Goal: Task Accomplishment & Management: Manage account settings

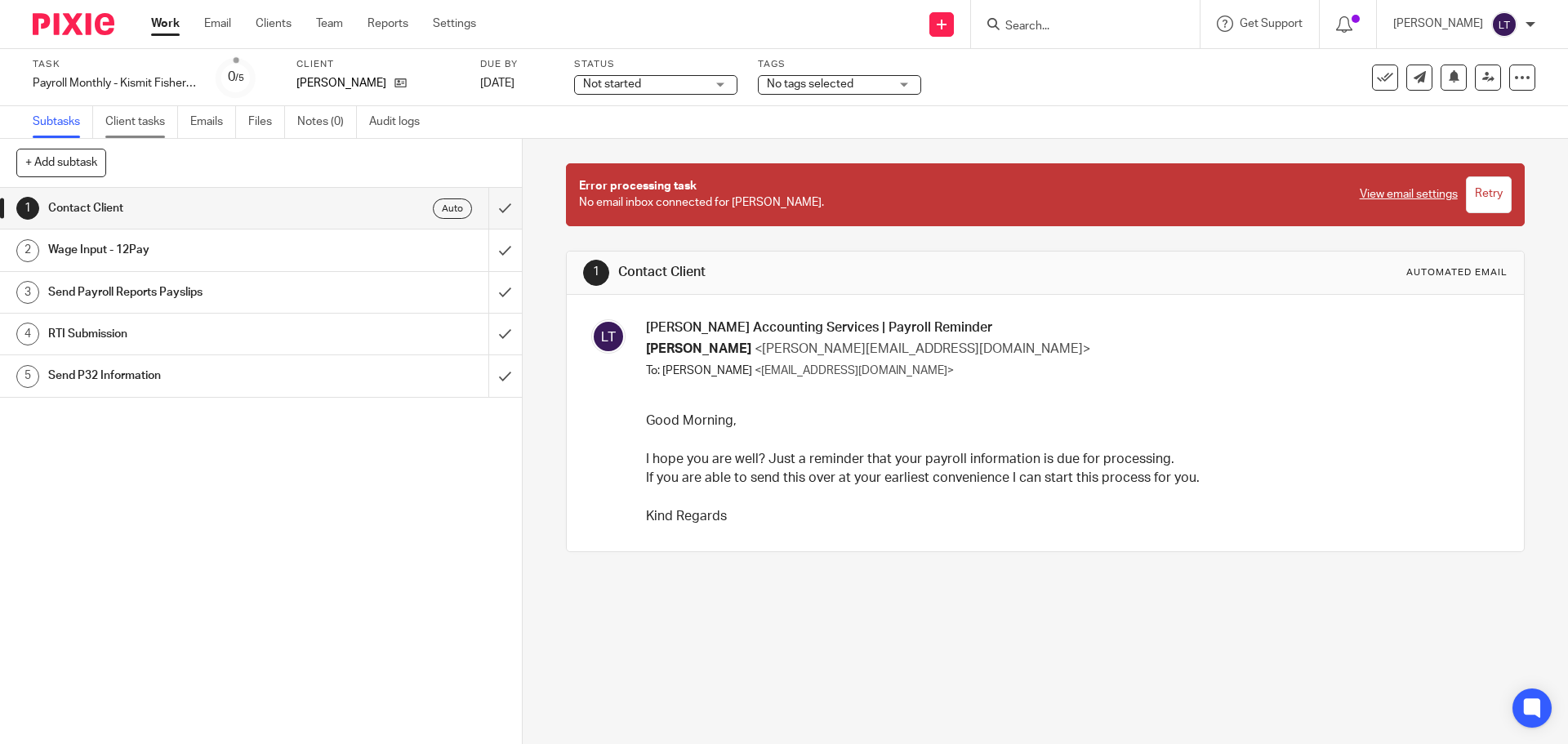
click at [136, 122] on link "Client tasks" at bounding box center [141, 122] width 72 height 32
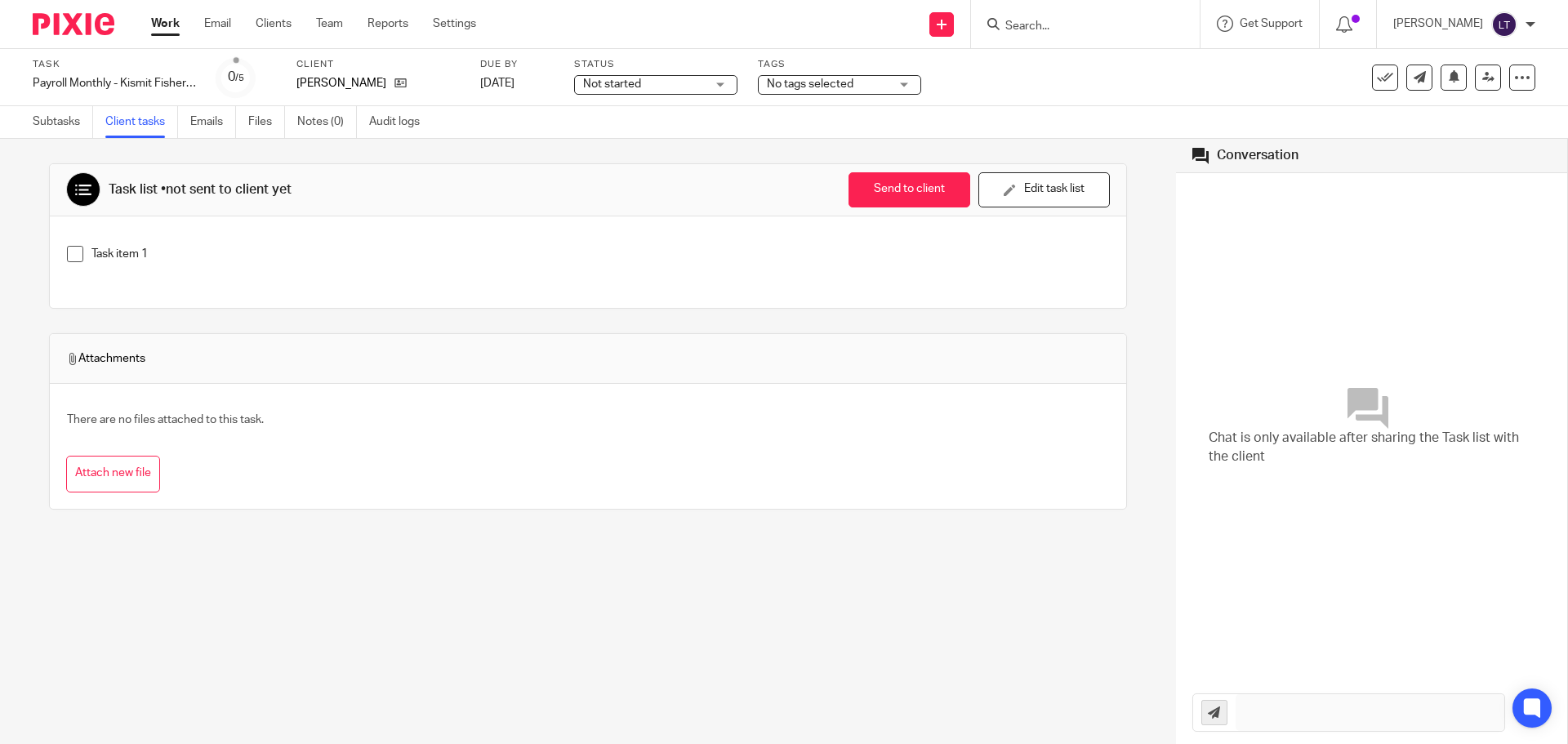
click at [1057, 31] on input "Search" at bounding box center [1077, 27] width 147 height 15
type input ","
type input "moham"
click at [1129, 78] on link at bounding box center [1138, 71] width 276 height 38
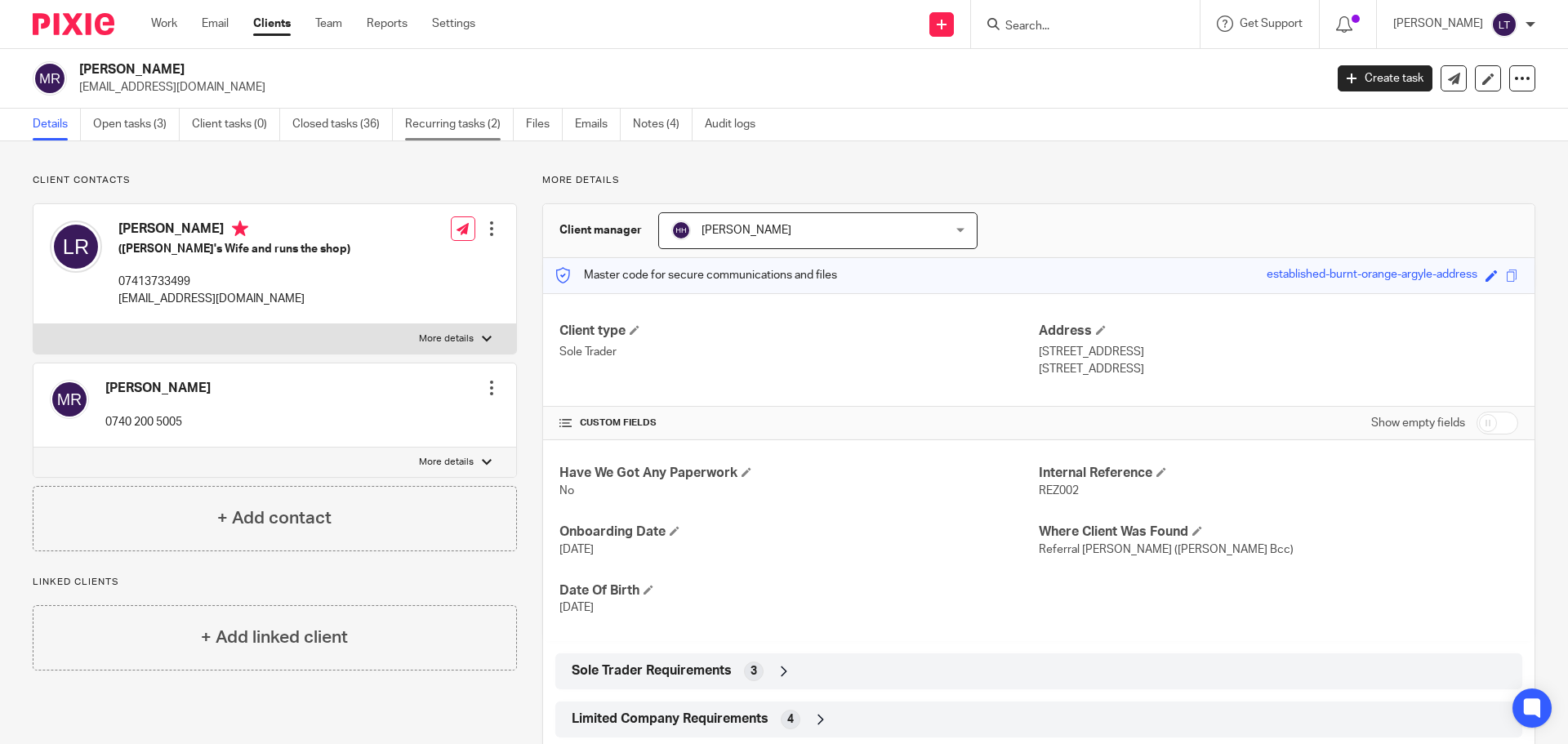
click at [417, 120] on link "Recurring tasks (2)" at bounding box center [459, 124] width 108 height 32
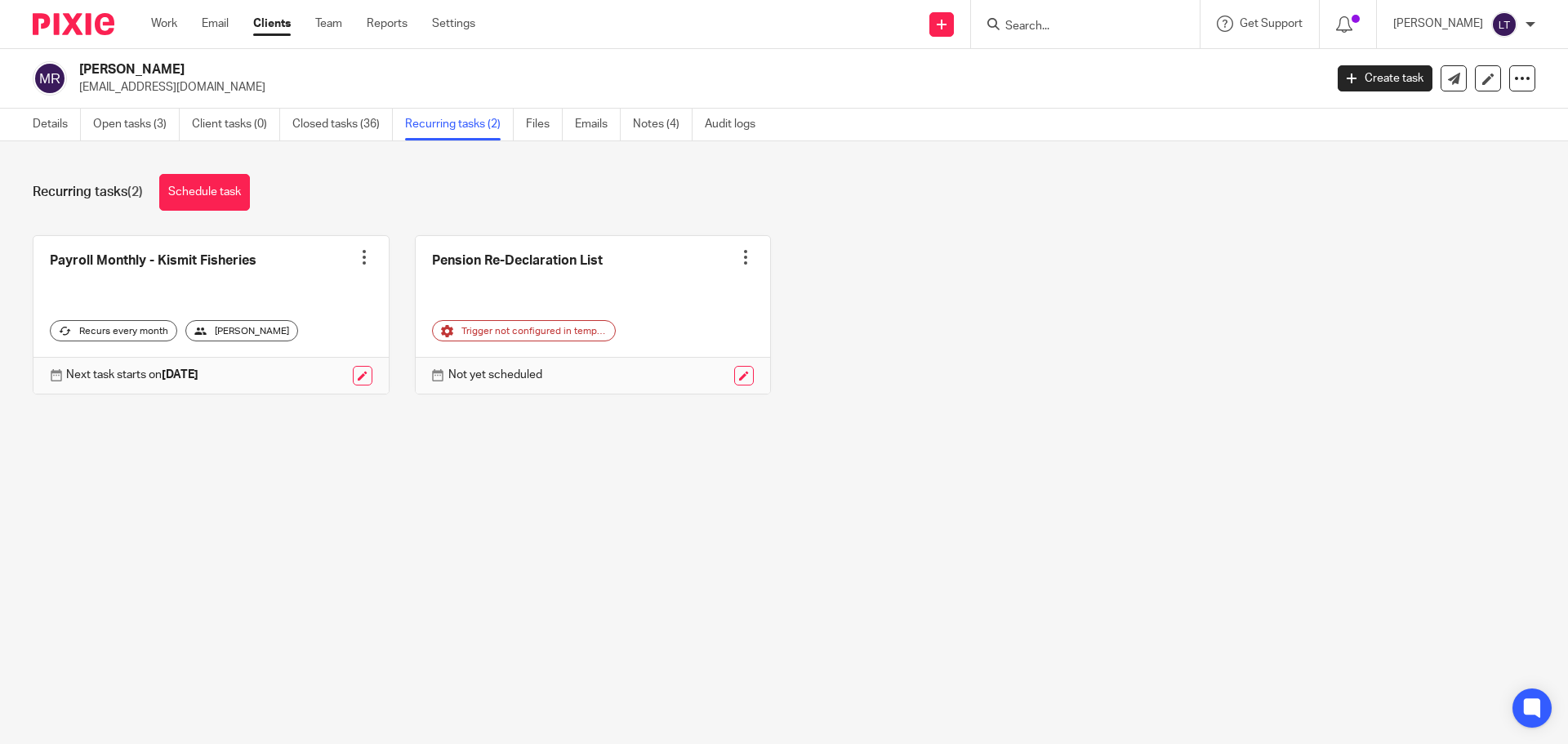
click at [357, 257] on div at bounding box center [364, 257] width 16 height 16
click at [279, 360] on span "Cancel schedule" at bounding box center [297, 361] width 85 height 12
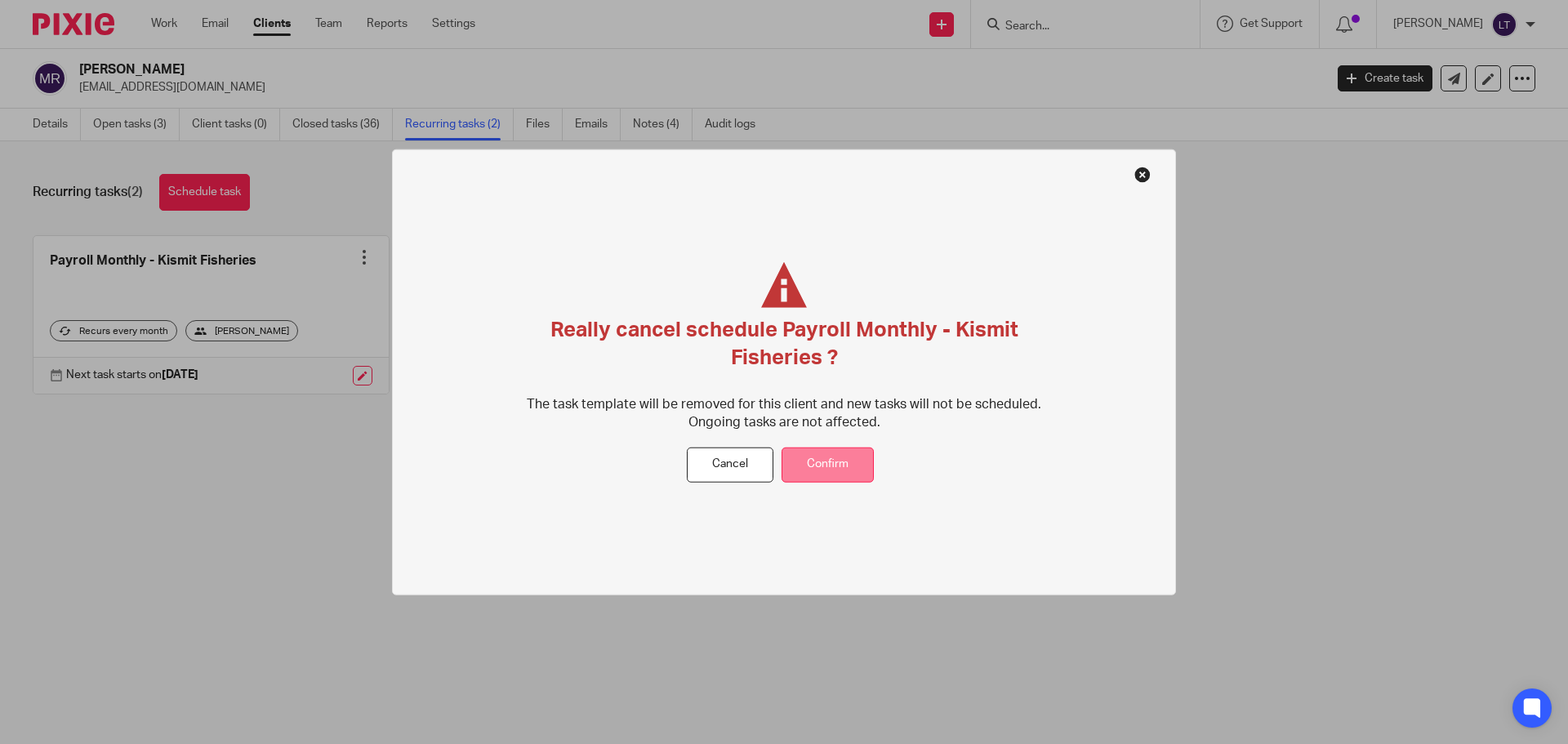
click at [847, 464] on button "Confirm" at bounding box center [828, 465] width 92 height 35
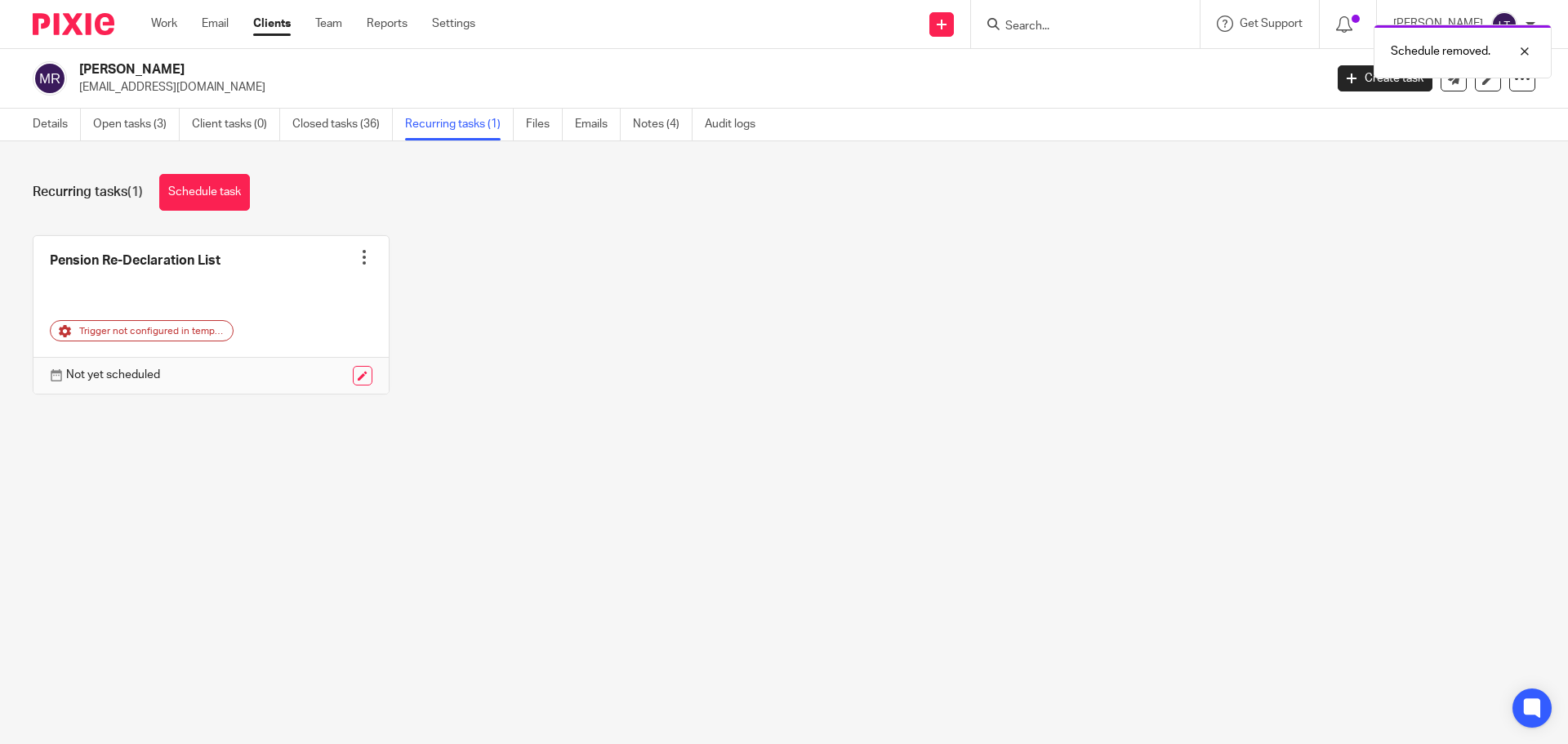
click at [364, 258] on div at bounding box center [364, 257] width 16 height 16
click at [288, 362] on span "Cancel schedule" at bounding box center [297, 361] width 85 height 12
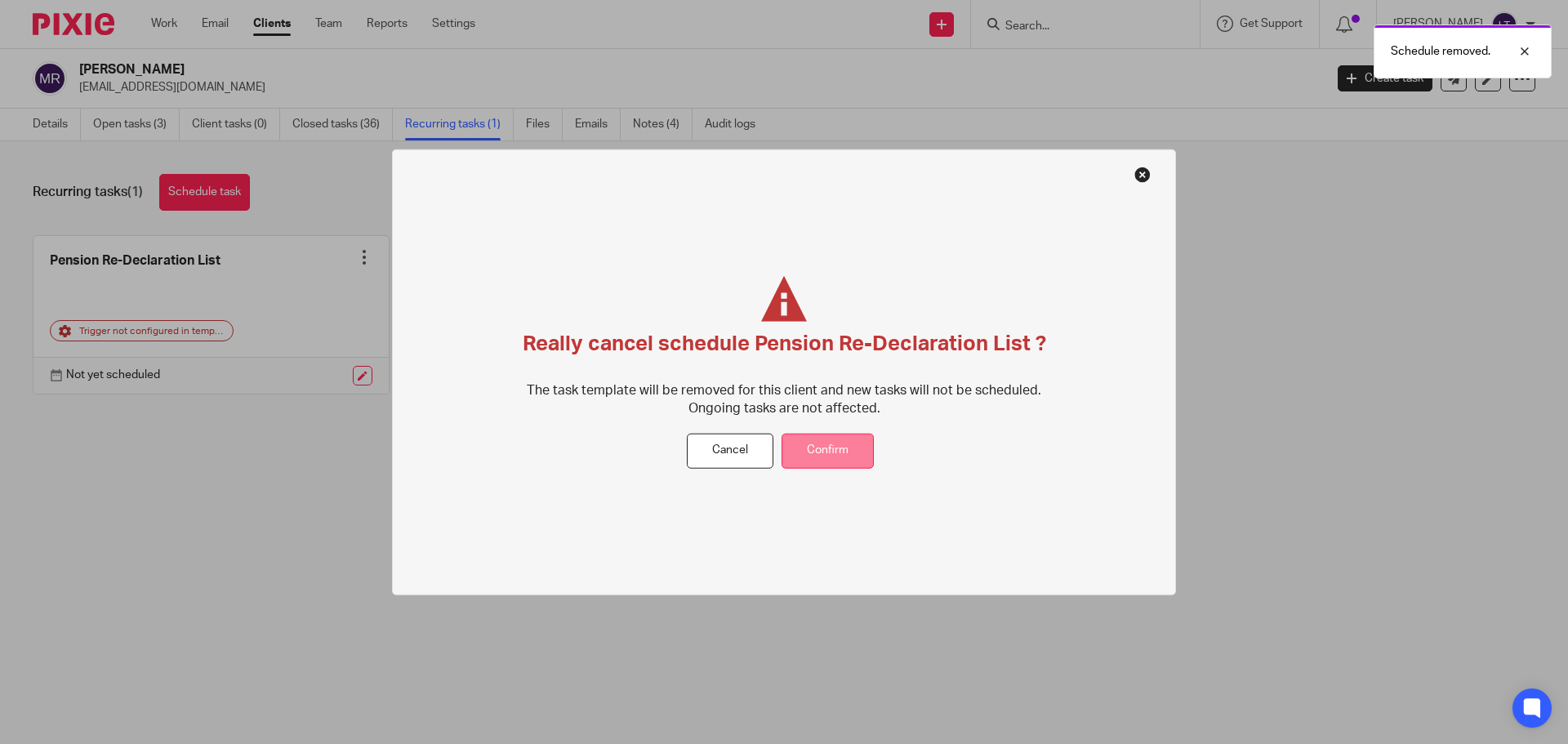
click at [827, 460] on button "Confirm" at bounding box center [828, 451] width 92 height 35
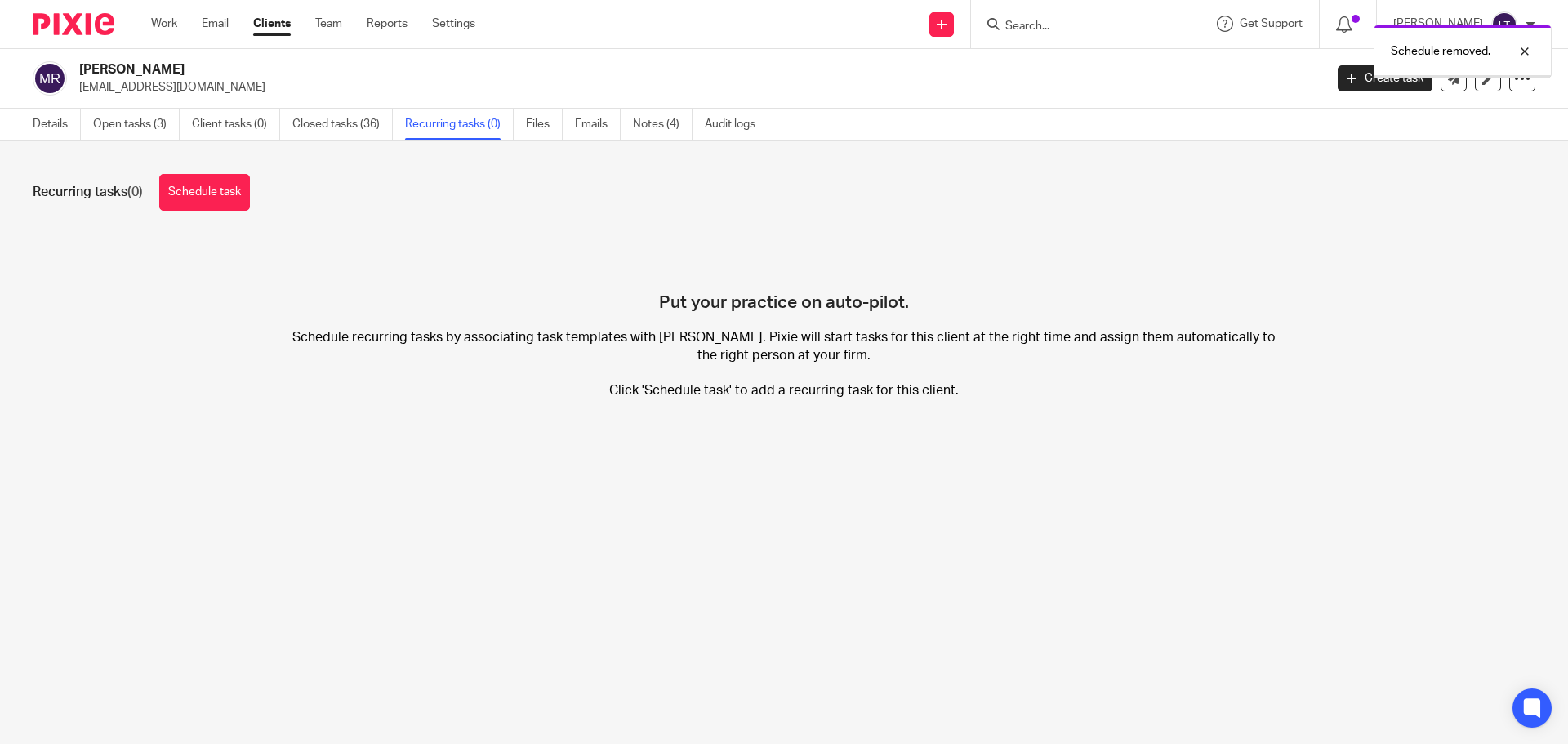
click at [122, 122] on link "Open tasks (3)" at bounding box center [136, 124] width 86 height 32
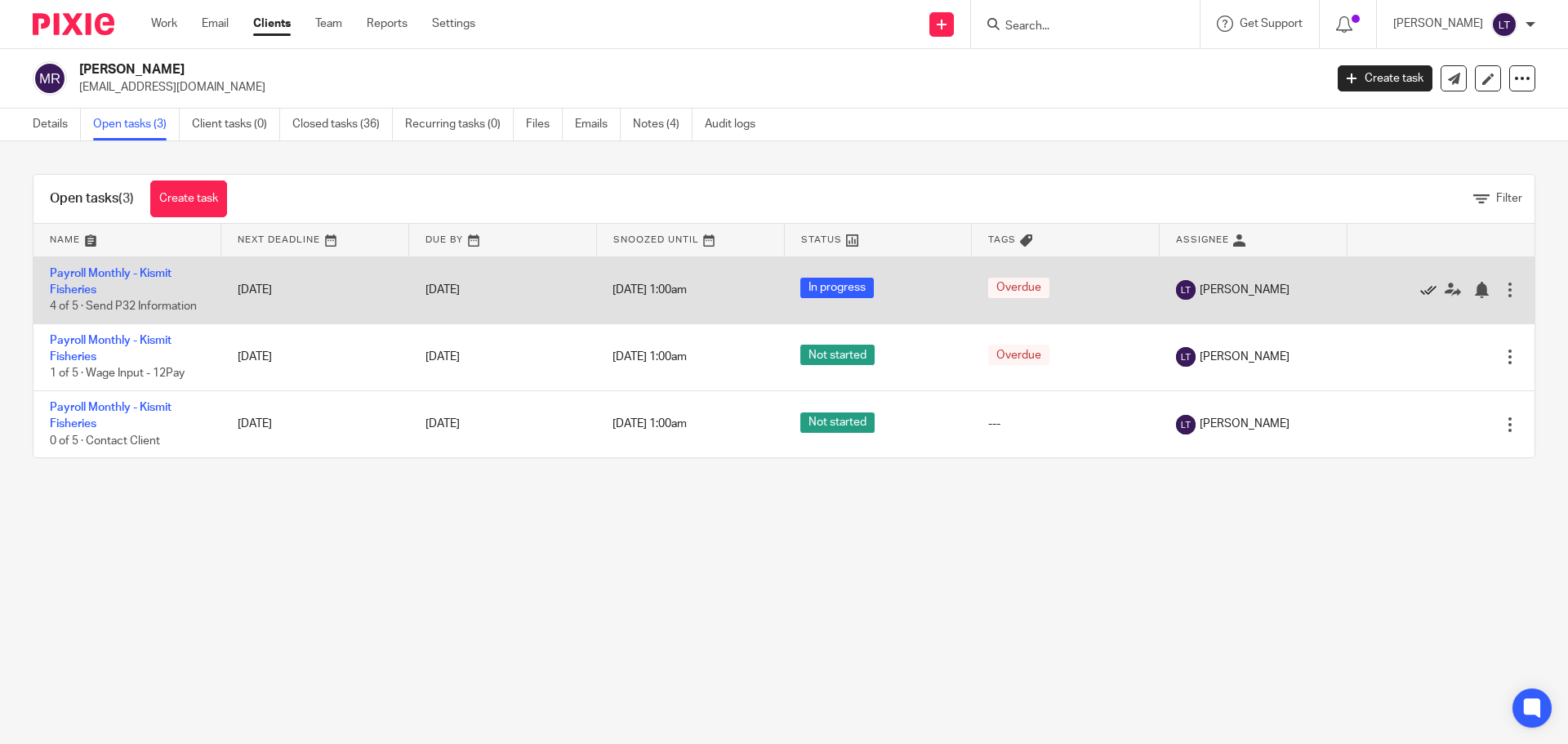
click at [1420, 293] on icon at bounding box center [1428, 290] width 16 height 16
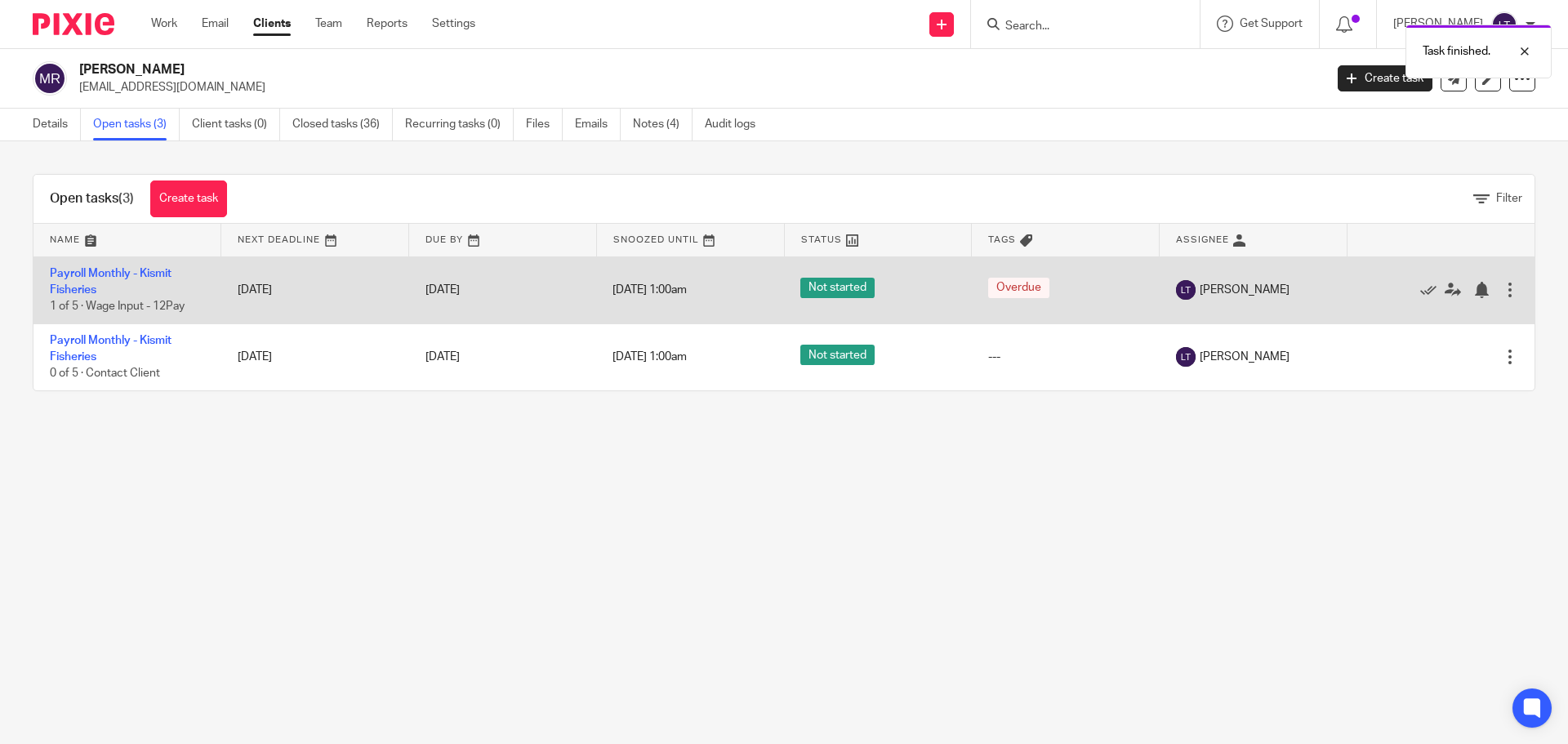
click at [1502, 294] on div at bounding box center [1510, 290] width 16 height 16
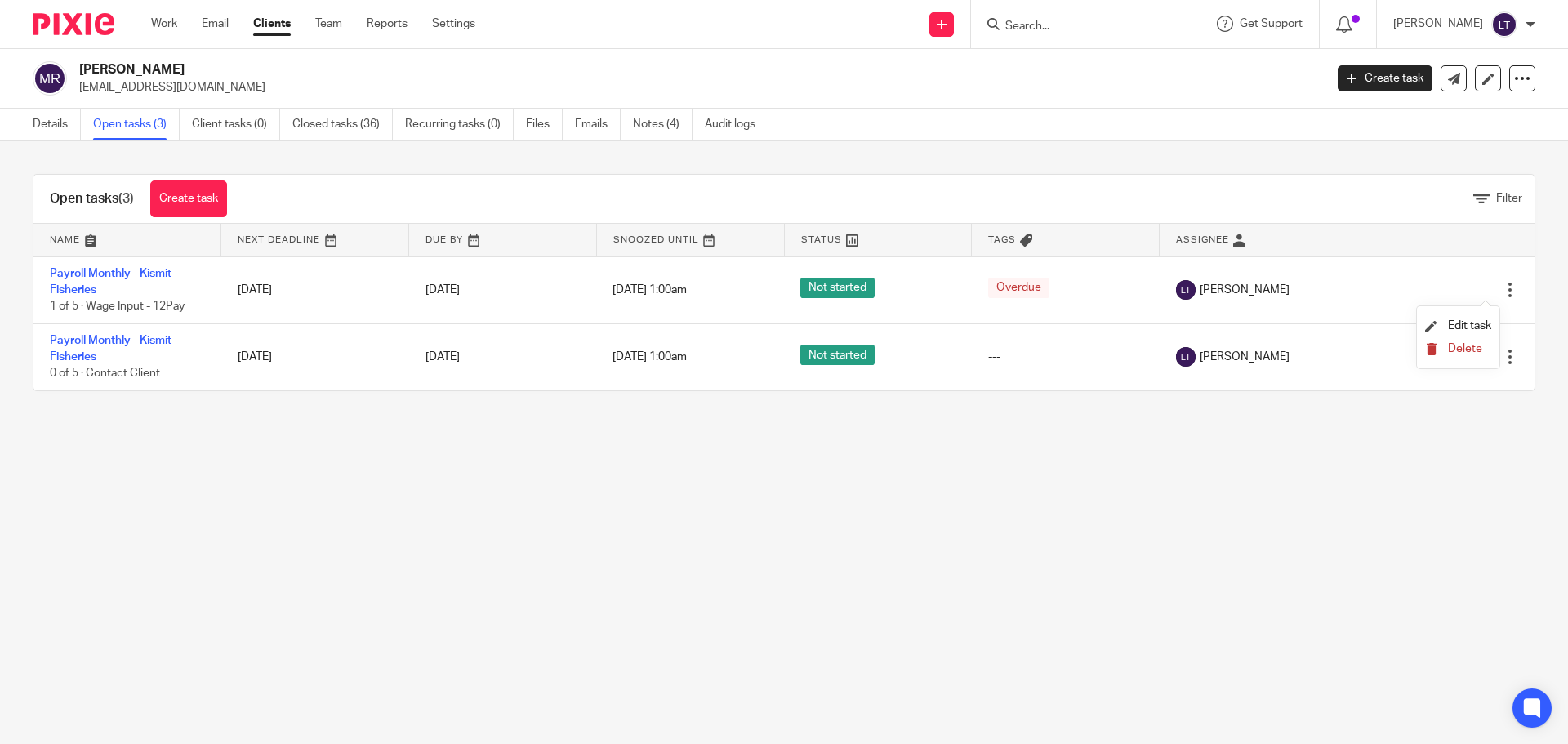
click at [1455, 344] on span "Delete" at bounding box center [1465, 349] width 35 height 12
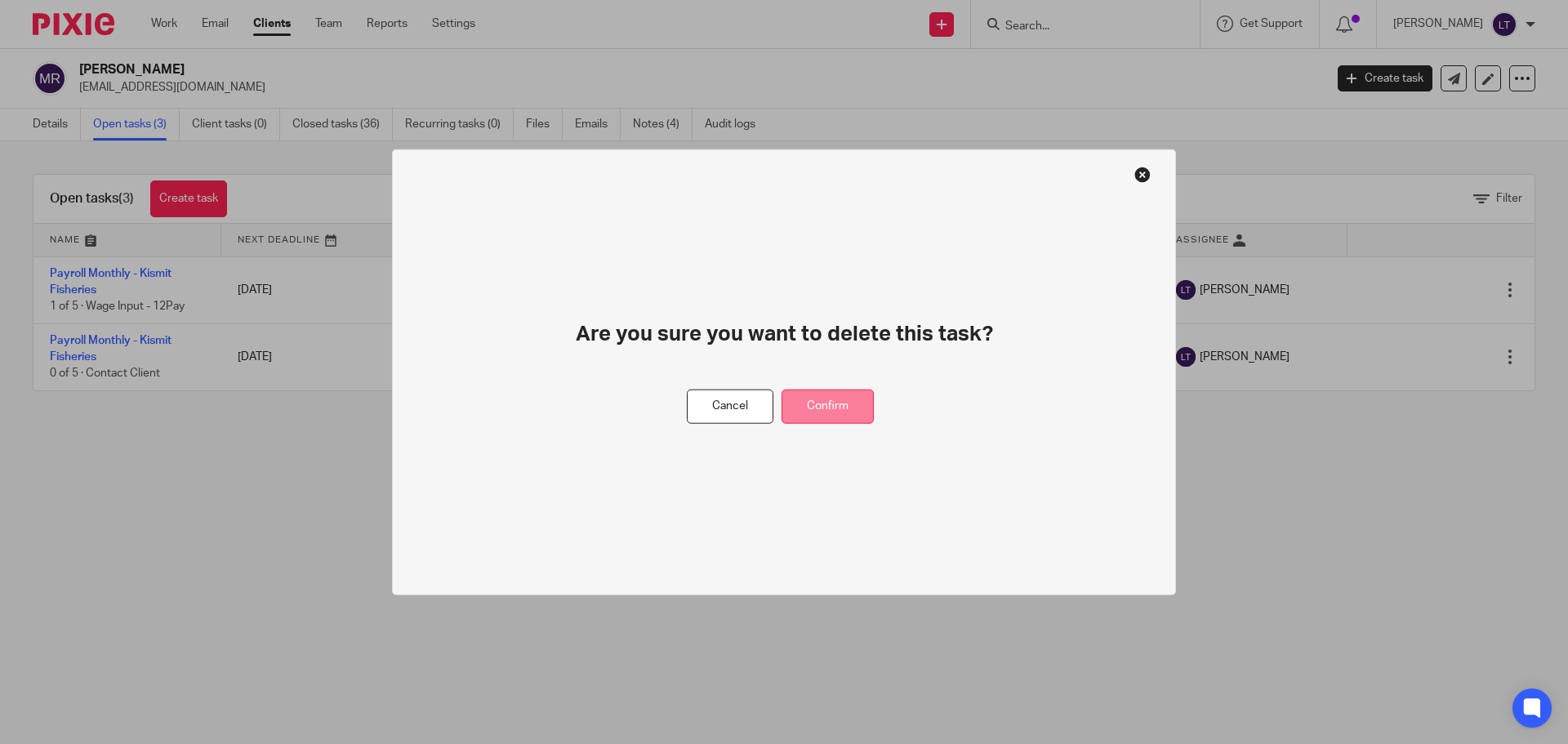
click at [846, 406] on button "Confirm" at bounding box center [828, 406] width 92 height 35
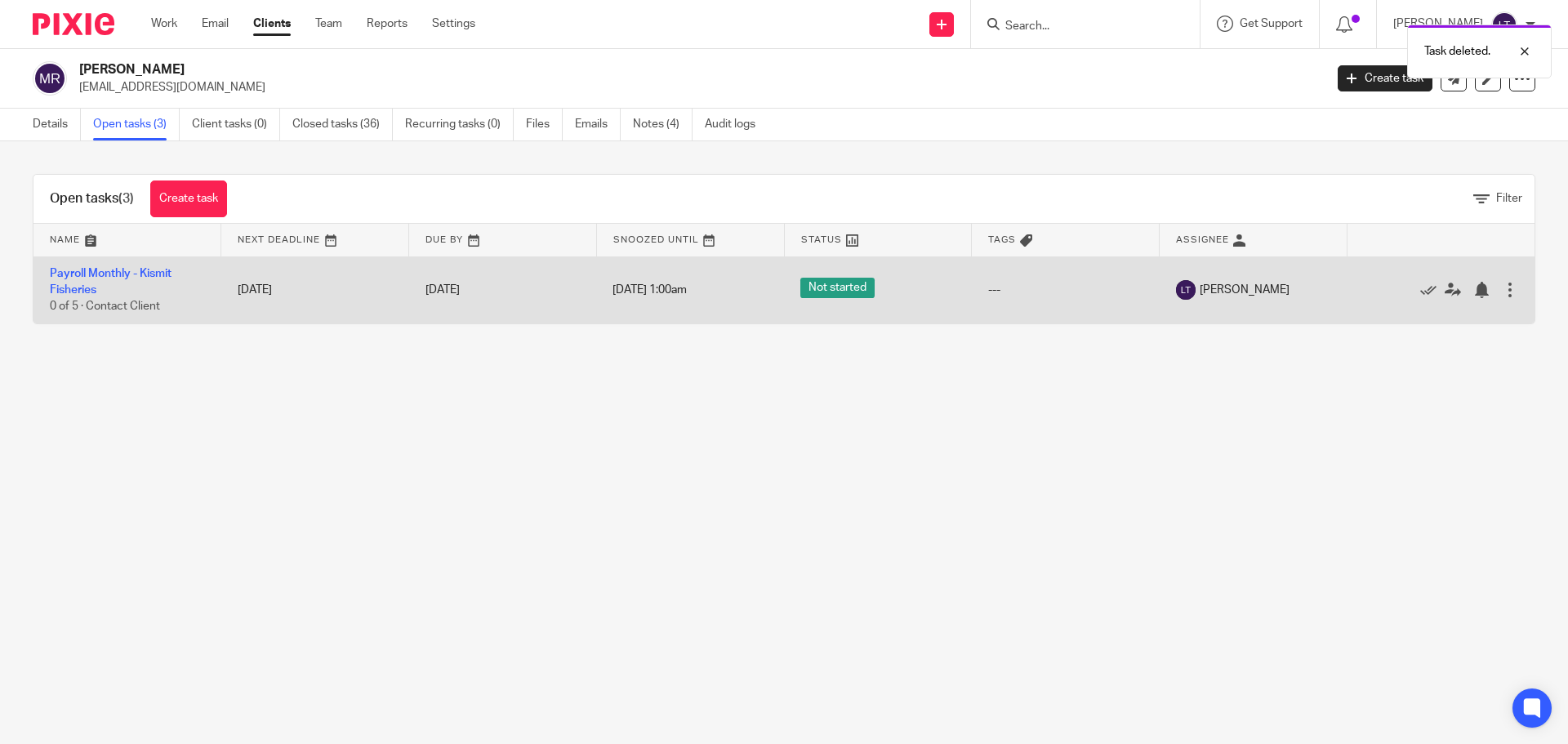
click at [1502, 290] on div at bounding box center [1510, 290] width 16 height 16
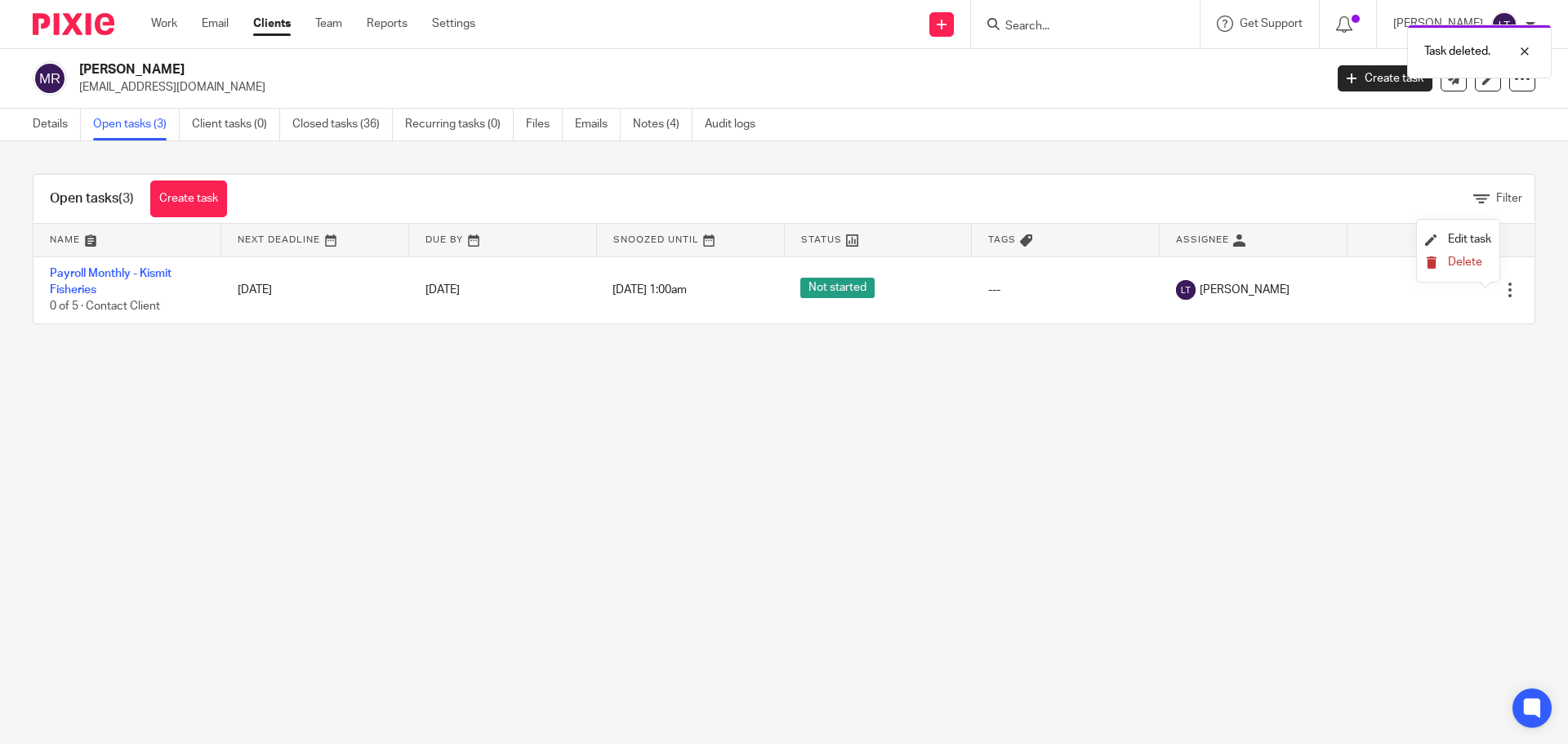
click at [1451, 256] on span "Delete" at bounding box center [1465, 262] width 35 height 12
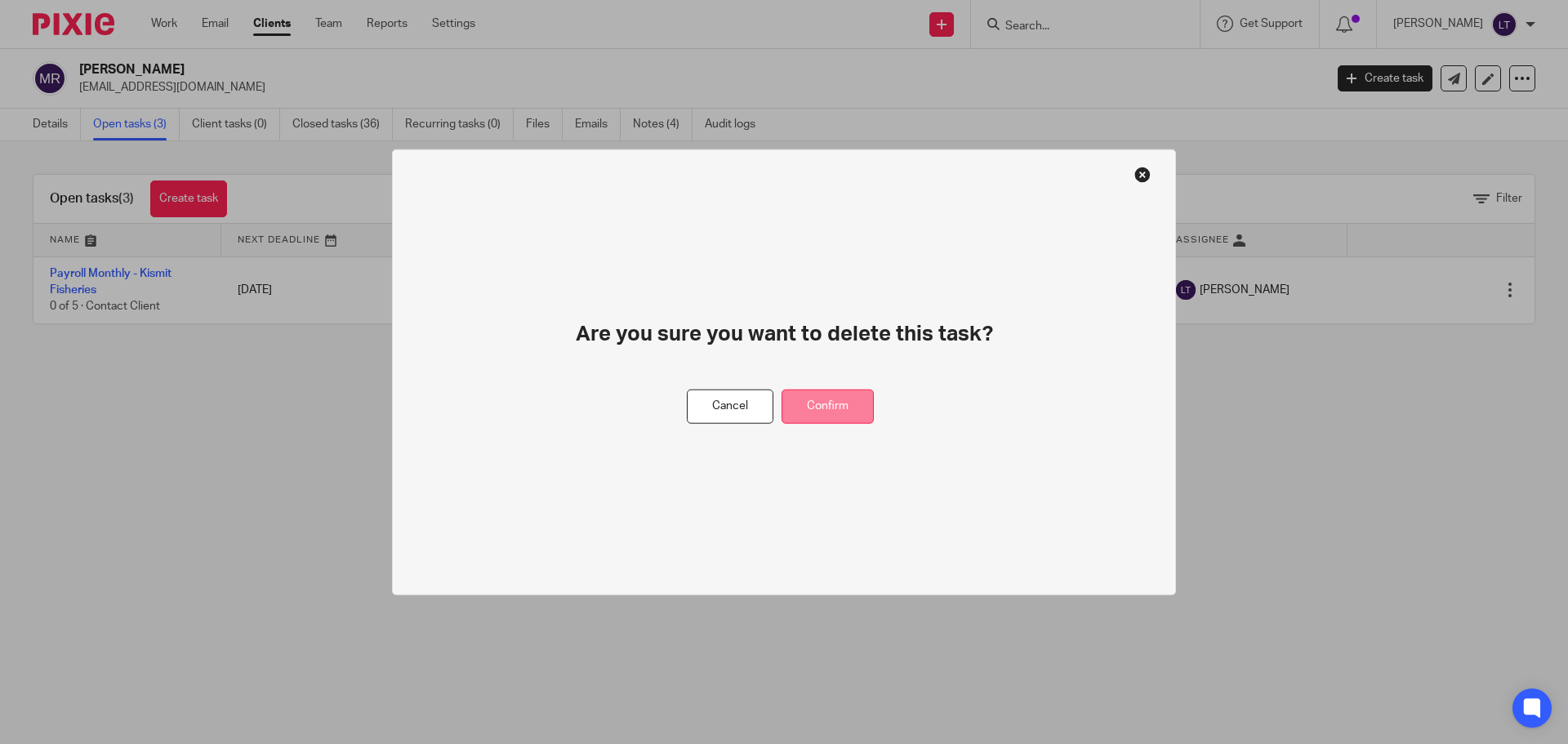
click at [840, 418] on button "Confirm" at bounding box center [828, 406] width 92 height 35
